Goal: Task Accomplishment & Management: Use online tool/utility

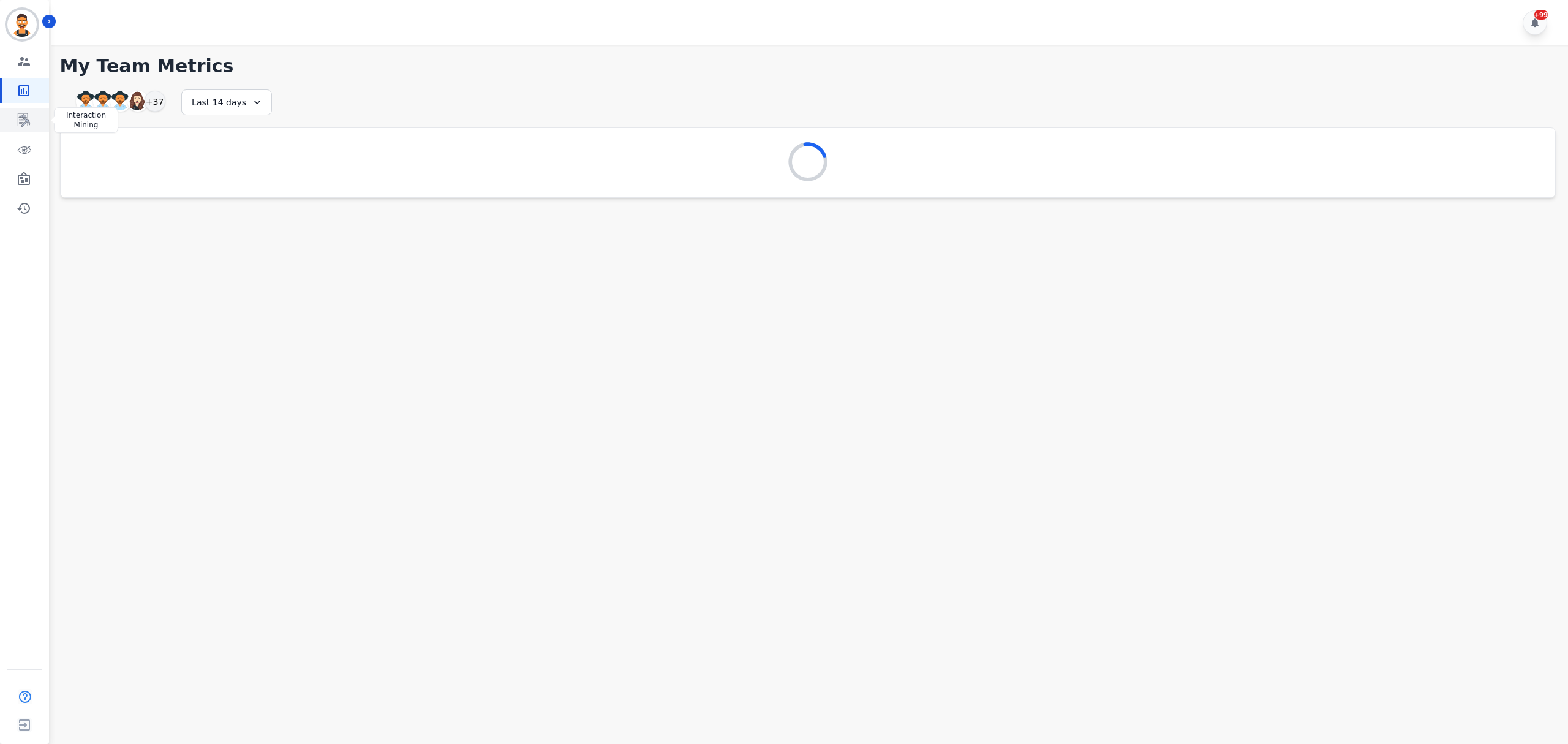
click at [25, 116] on icon "Sidebar" at bounding box center [25, 120] width 10 height 12
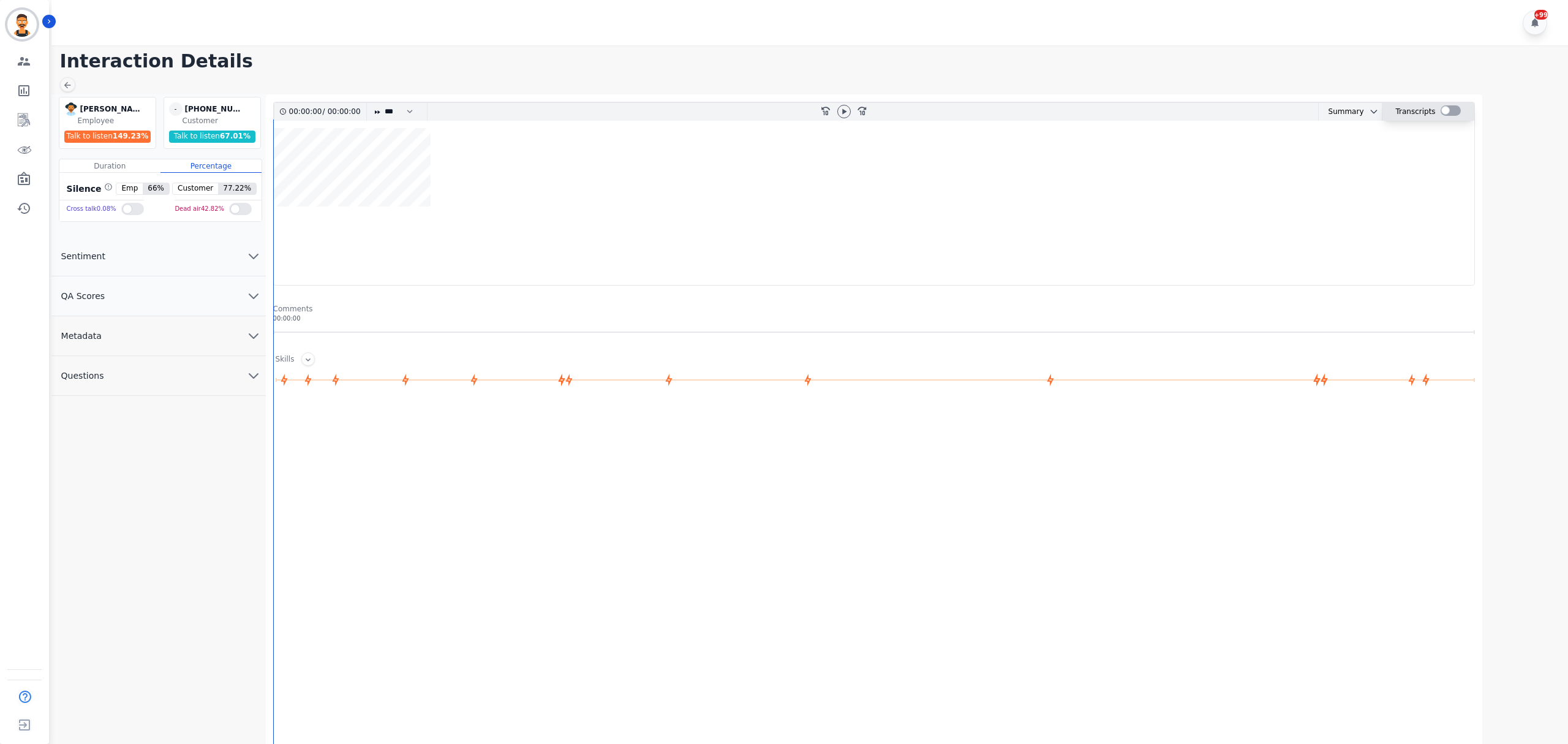
click at [1436, 112] on div "Transcripts" at bounding box center [1428, 111] width 92 height 17
click at [1448, 109] on div at bounding box center [1451, 110] width 20 height 11
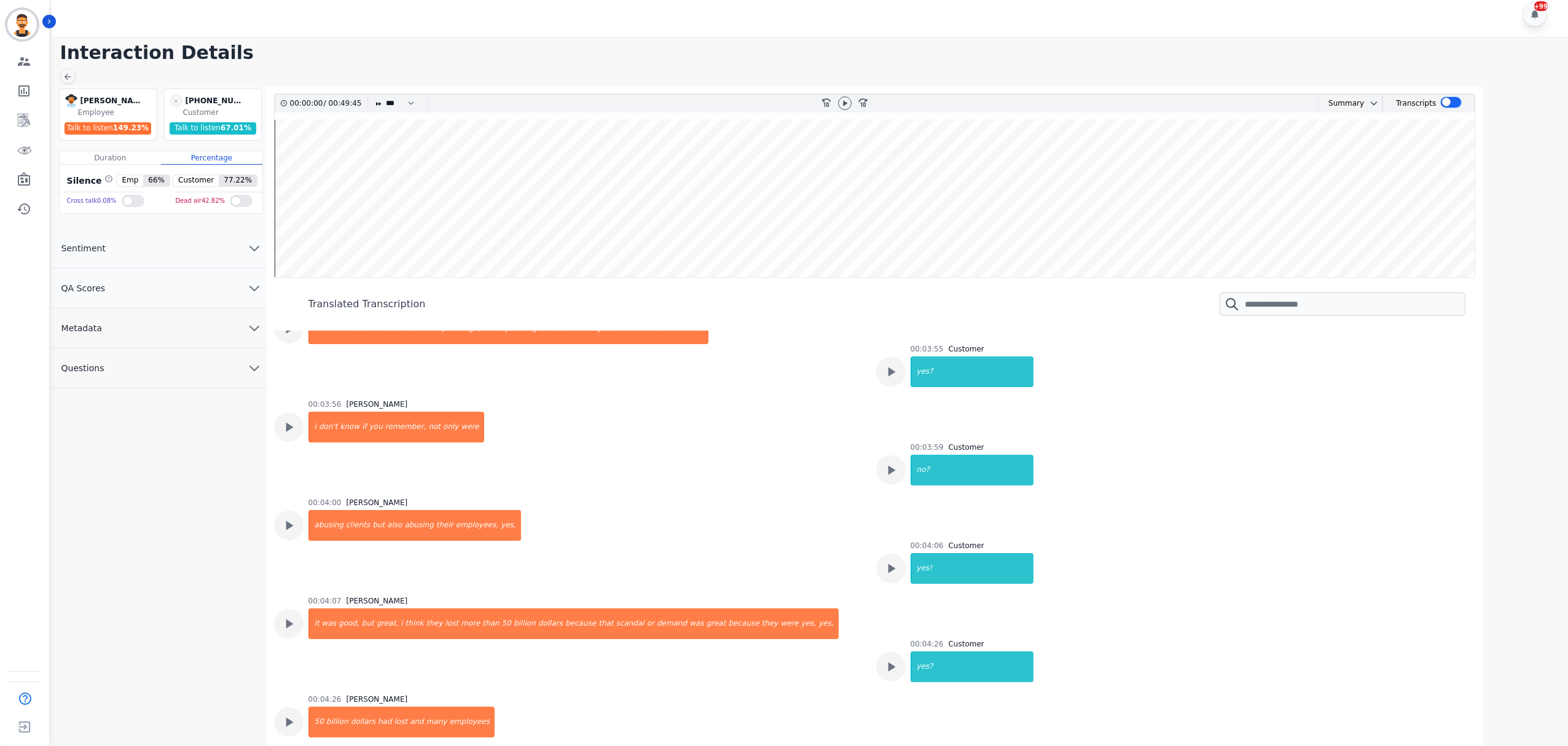
scroll to position [1556, 0]
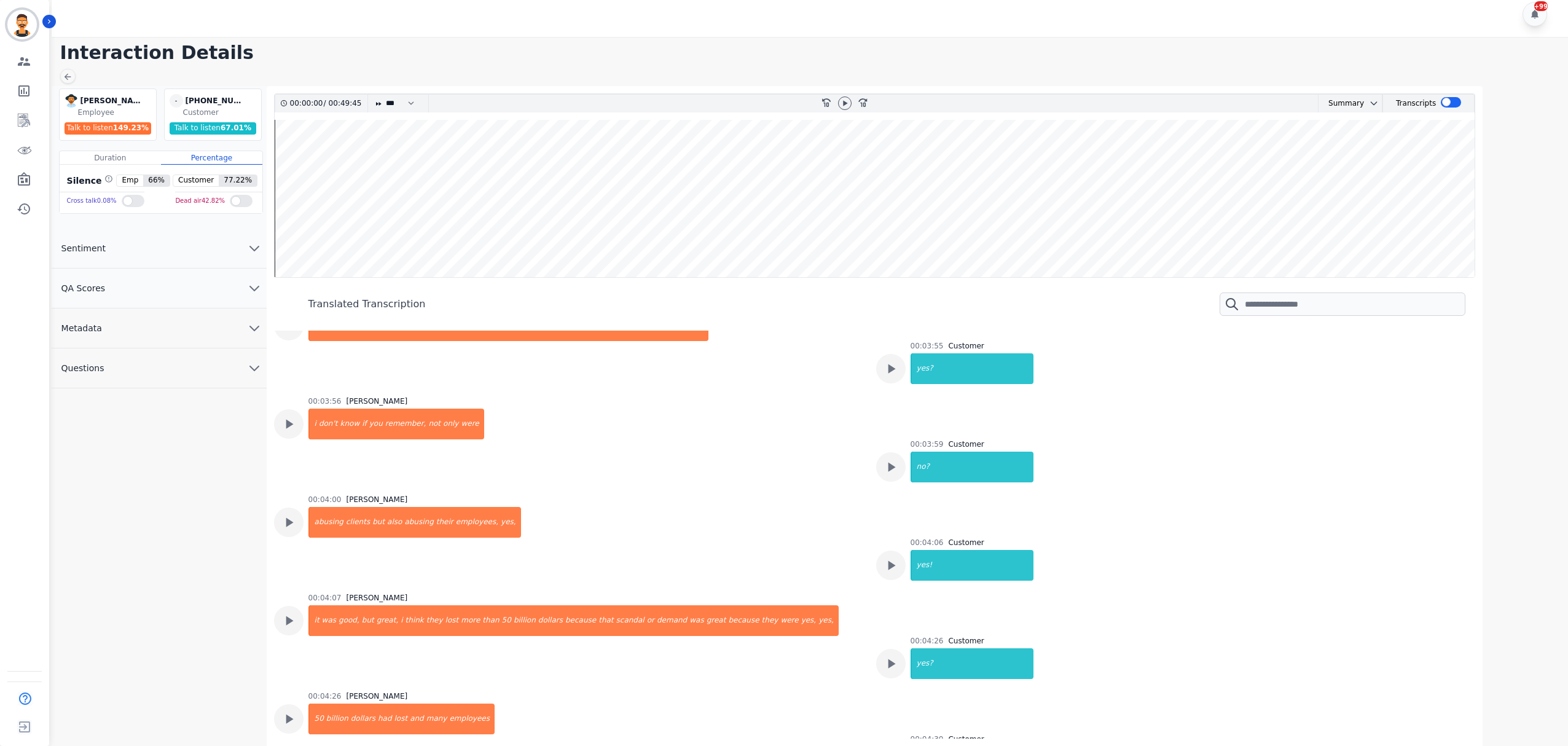
drag, startPoint x: 1187, startPoint y: 571, endPoint x: 927, endPoint y: 342, distance: 346.5
drag, startPoint x: 942, startPoint y: 411, endPoint x: 701, endPoint y: 337, distance: 252.1
click at [709, 328] on div "00:00:00 / 00:49:45 * * * **** * *** * **** rewind-10 fast-forward-10 Summary A…" at bounding box center [875, 416] width 1202 height 645
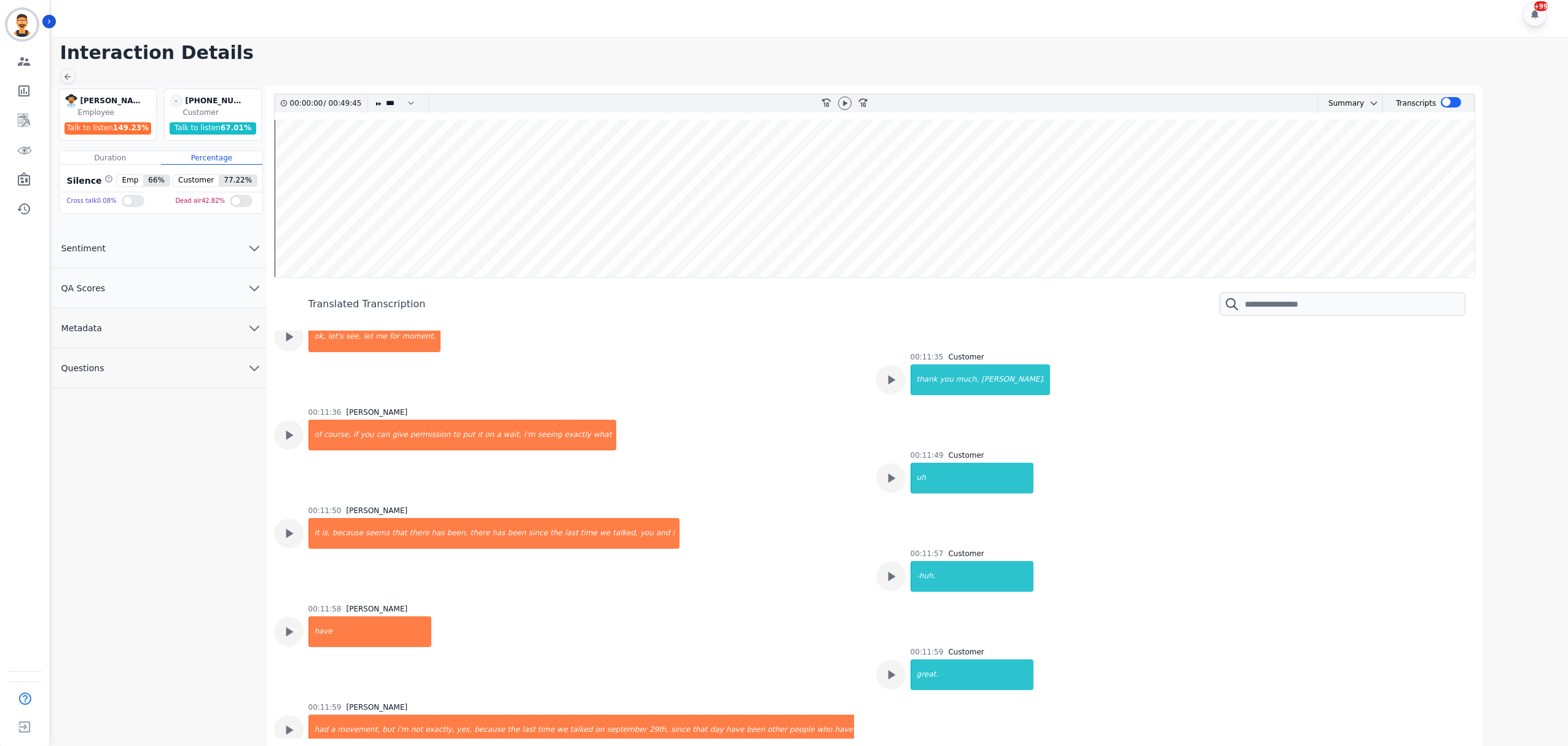
scroll to position [4423, 0]
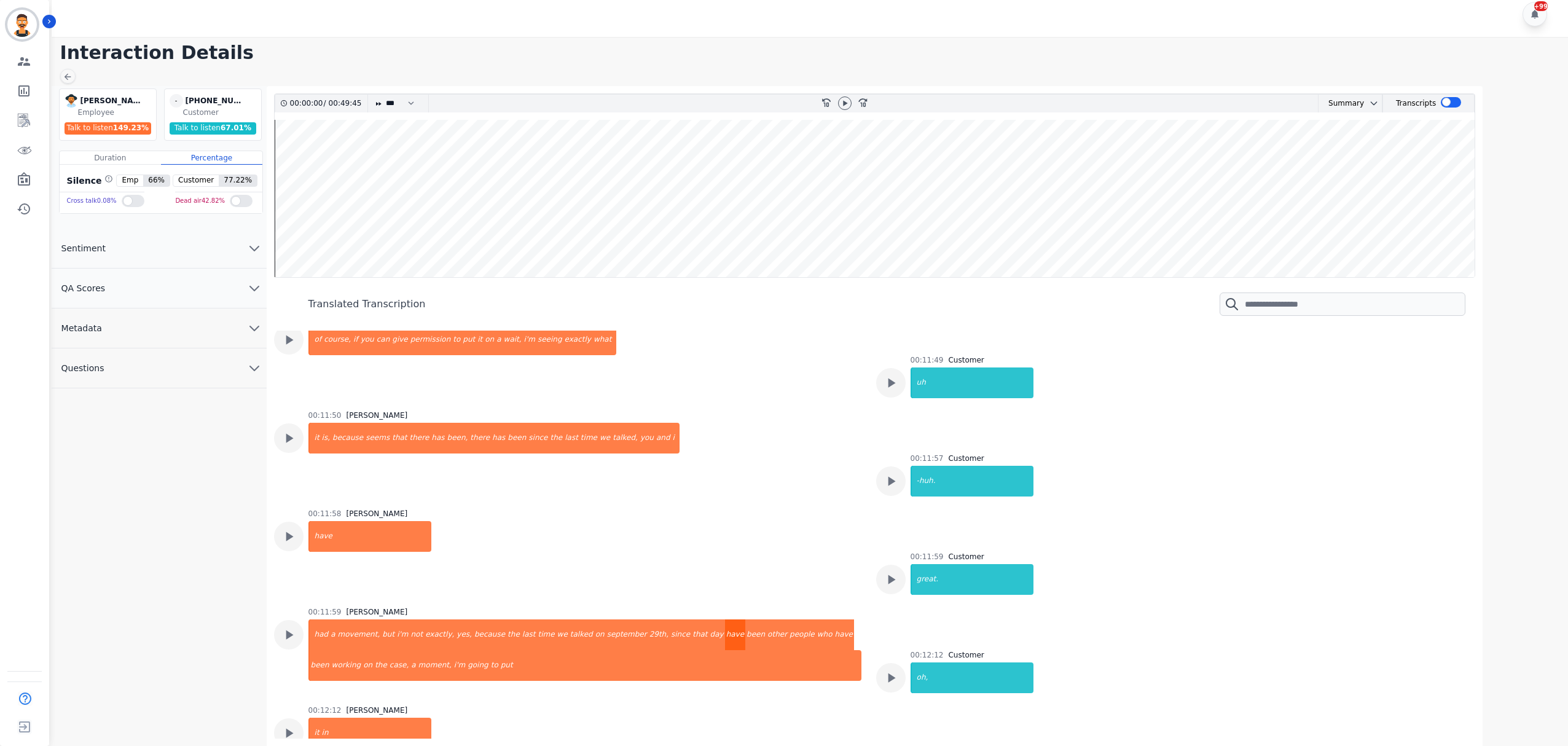
click at [725, 619] on div "have" at bounding box center [735, 634] width 20 height 31
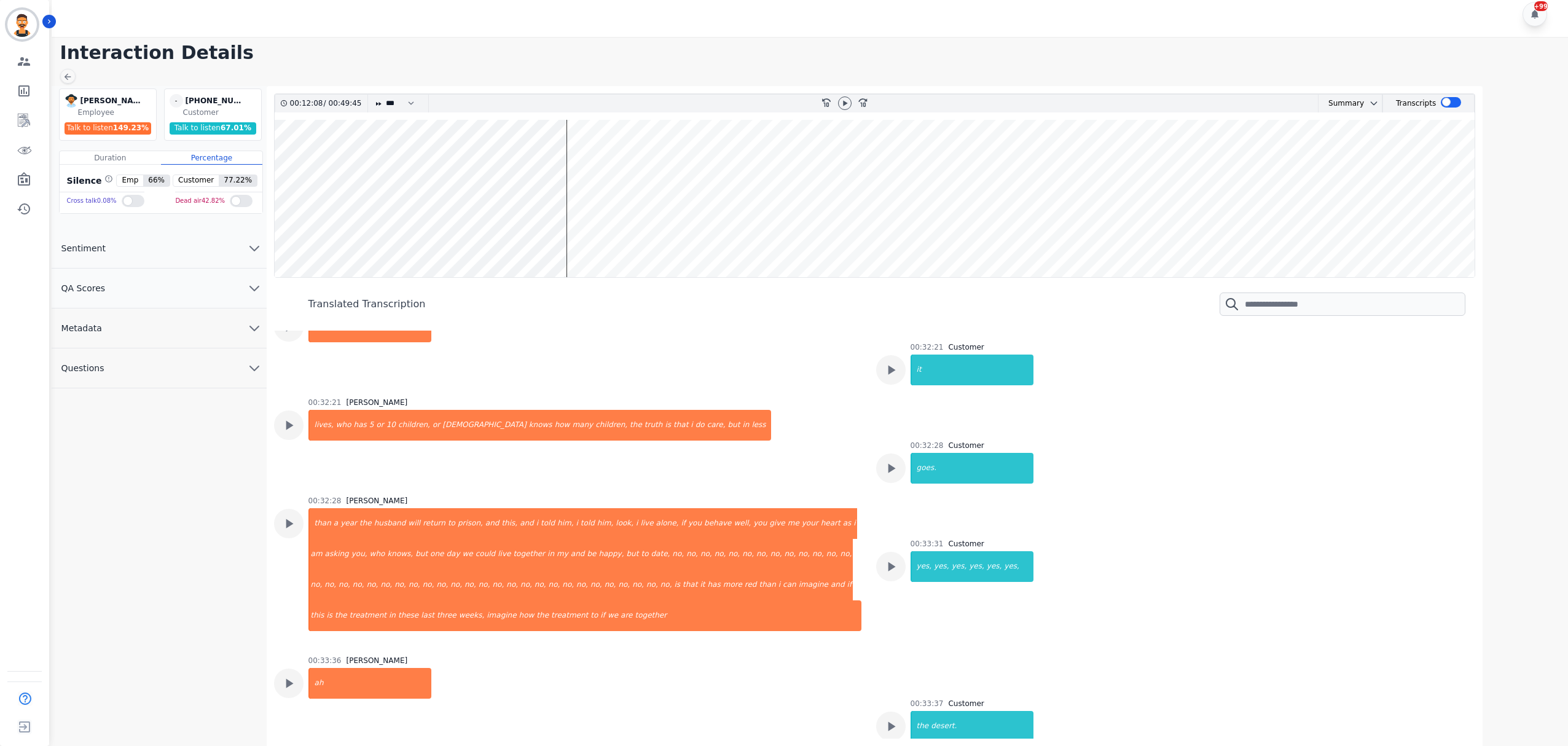
scroll to position [10894, 0]
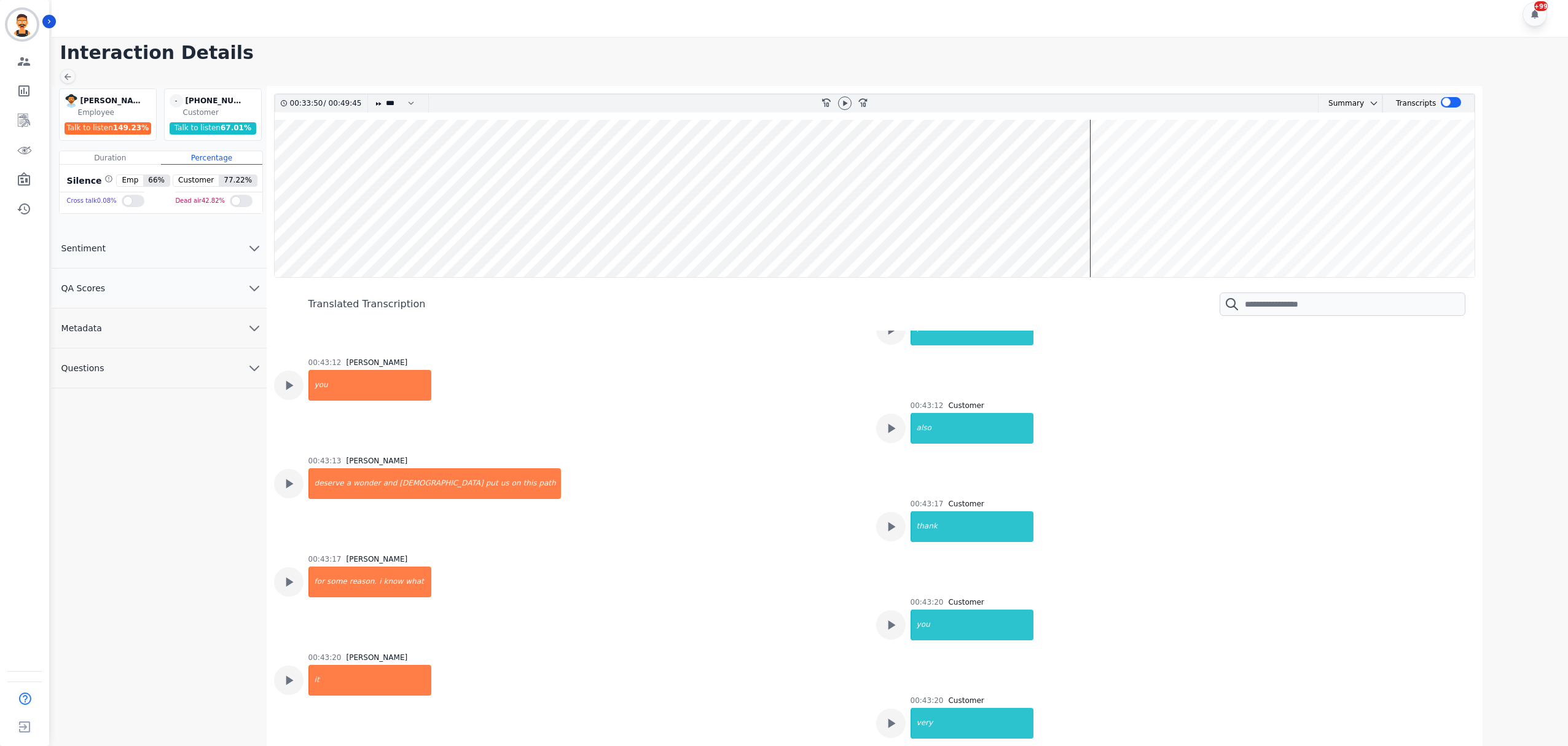
scroll to position [14579, 0]
